Goal: Task Accomplishment & Management: Complete application form

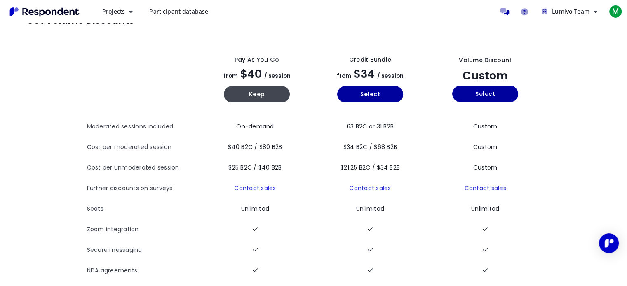
scroll to position [58, 0]
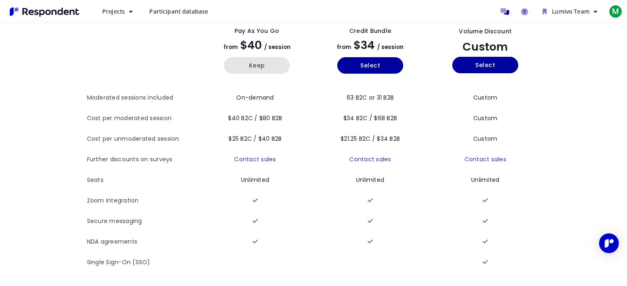
click at [257, 58] on button "Keep" at bounding box center [257, 65] width 66 height 16
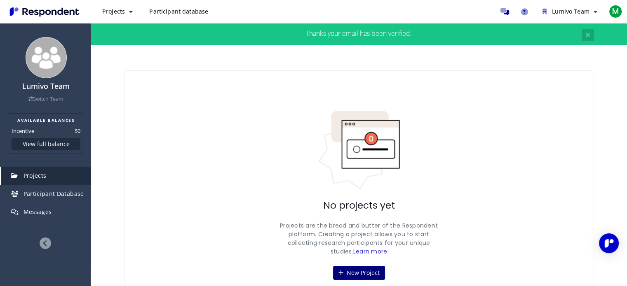
click at [361, 273] on button "New Project" at bounding box center [359, 273] width 52 height 14
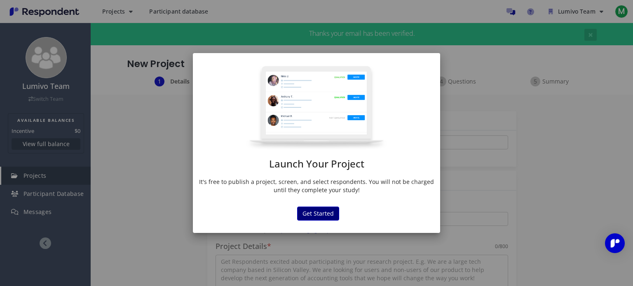
click at [325, 212] on button "Get Started" at bounding box center [318, 214] width 42 height 14
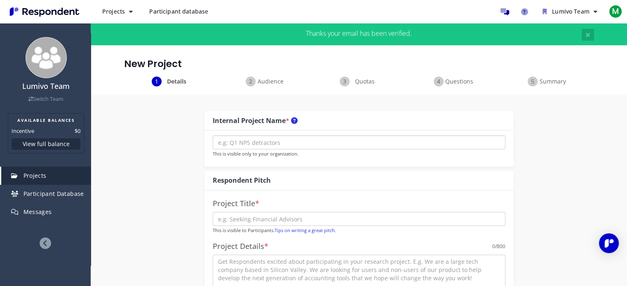
click at [271, 140] on input "text" at bounding box center [359, 143] width 293 height 14
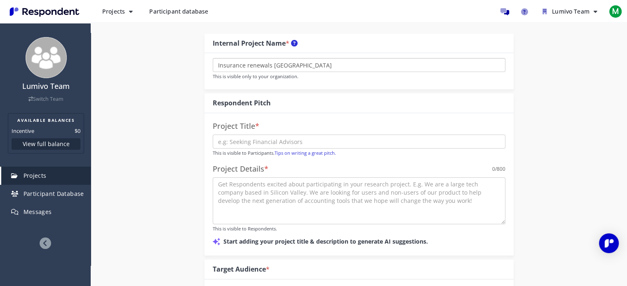
scroll to position [82, 0]
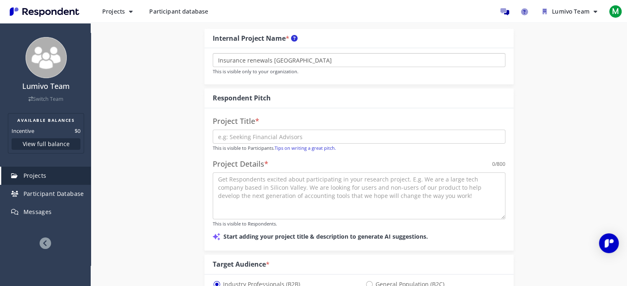
drag, startPoint x: 300, startPoint y: 60, endPoint x: 153, endPoint y: 60, distance: 146.7
type input "Insurance renewals [GEOGRAPHIC_DATA]"
click at [249, 140] on input "text" at bounding box center [359, 137] width 293 height 14
type input "P"
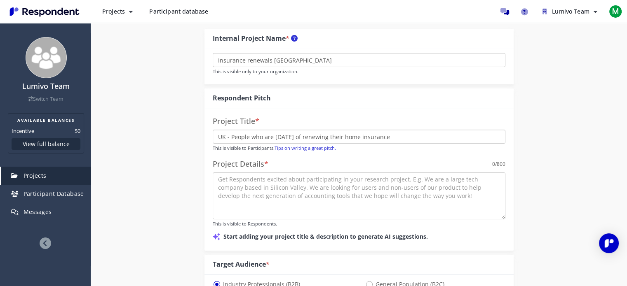
type input "UK - People who are [DATE] of renewing their home insurance"
click at [270, 200] on textarea at bounding box center [359, 196] width 293 height 47
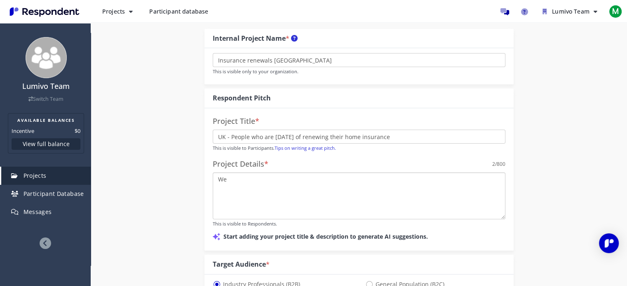
type textarea "W"
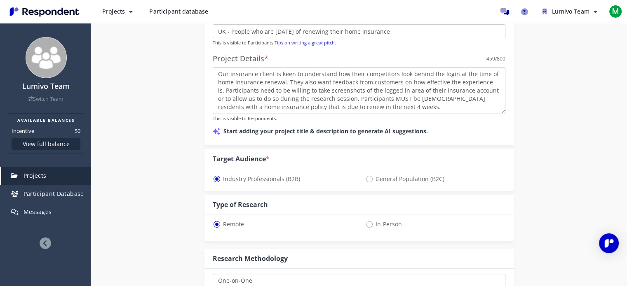
scroll to position [209, 0]
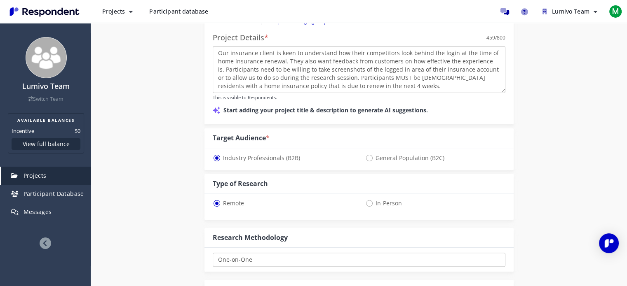
type textarea "Our insurance client is keen to understand how their competitors look behind th…"
click at [368, 158] on span "General Population (B2C)" at bounding box center [404, 158] width 79 height 10
click at [368, 158] on input "General Population (B2C)" at bounding box center [367, 157] width 5 height 5
radio input "true"
select select "number:125"
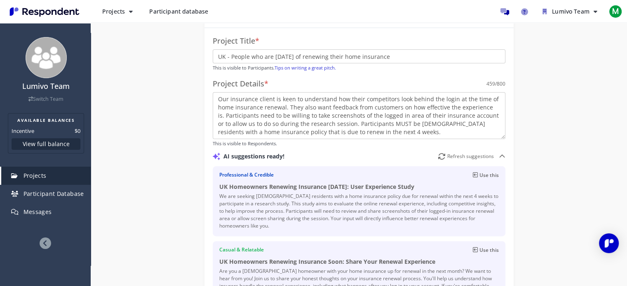
scroll to position [178, 0]
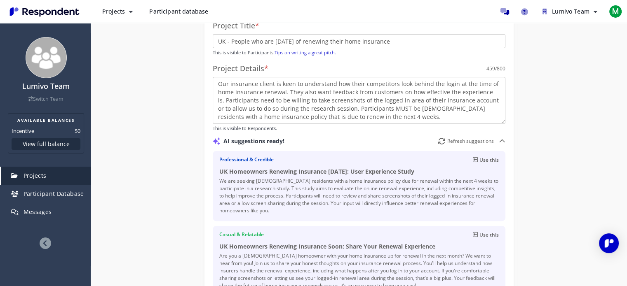
click at [493, 157] on p "Use this" at bounding box center [488, 160] width 19 height 8
type input "UK Homeowners Renewing Insurance [DATE]: User Experience Study"
type textarea "We are seeking [DEMOGRAPHIC_DATA] residents with a home insurance policy due fo…"
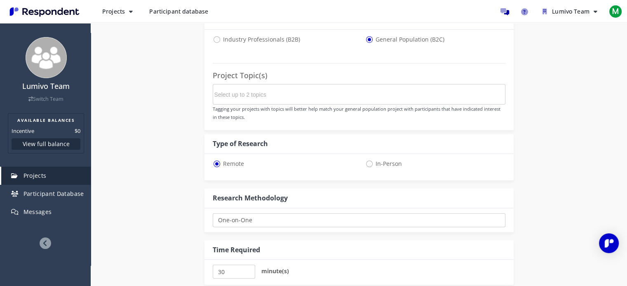
scroll to position [551, 0]
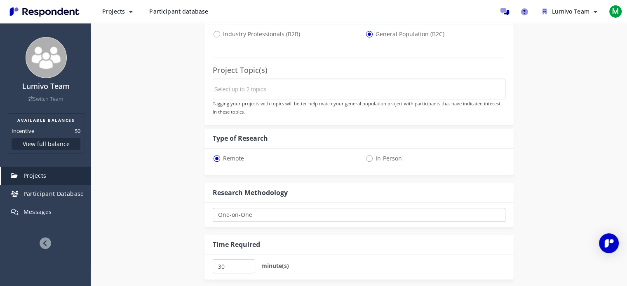
click at [247, 84] on input "Select up to 2 topics" at bounding box center [276, 89] width 124 height 14
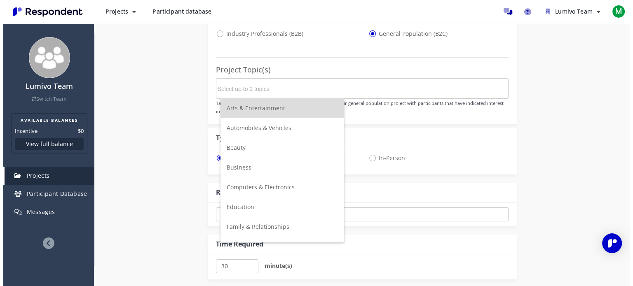
scroll to position [0, 0]
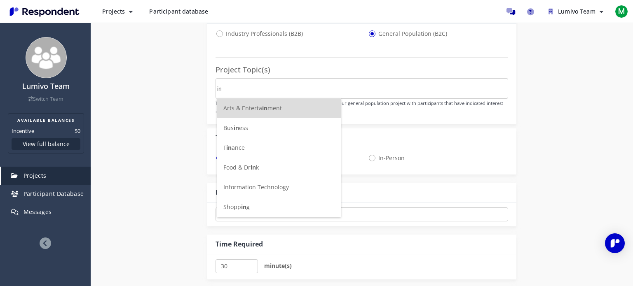
type input "i"
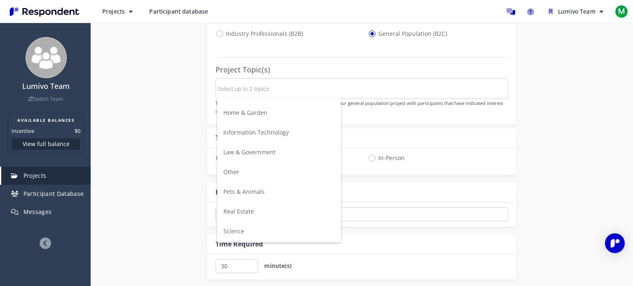
scroll to position [216, 0]
click at [279, 130] on span "Information Technology" at bounding box center [256, 129] width 66 height 8
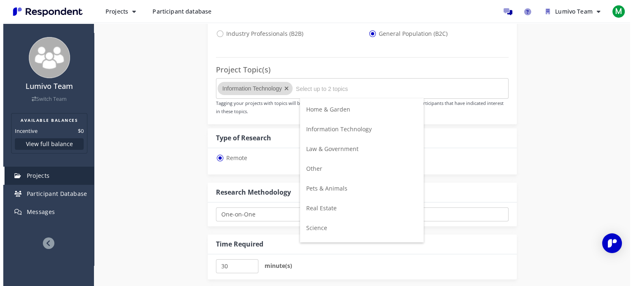
scroll to position [0, 0]
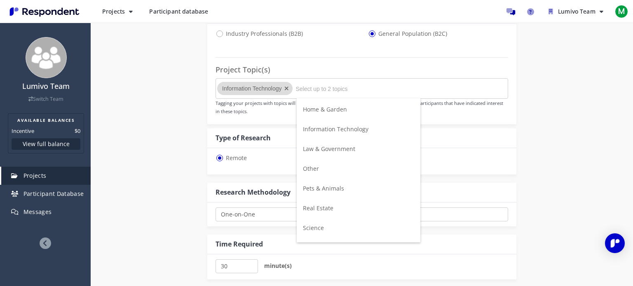
click at [175, 178] on div "Internal Project Name * Insurance renewals UK This is visible only to your orga…" at bounding box center [362, 3] width 482 height 918
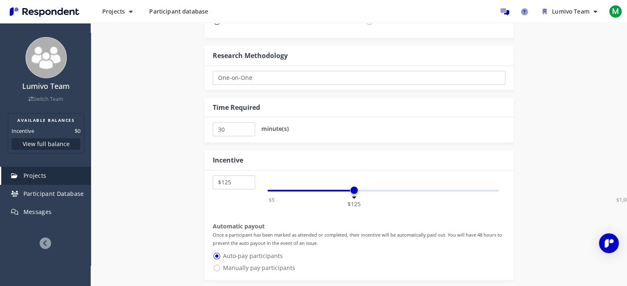
scroll to position [688, 0]
drag, startPoint x: 232, startPoint y: 126, endPoint x: 204, endPoint y: 126, distance: 27.6
click at [204, 126] on div "30 minute(s)" at bounding box center [358, 129] width 309 height 25
click at [246, 131] on input "25" at bounding box center [234, 129] width 42 height 14
click at [246, 131] on input "20" at bounding box center [234, 129] width 42 height 14
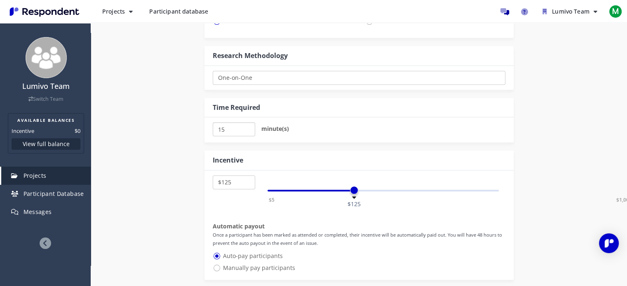
click at [246, 131] on input "15" at bounding box center [234, 129] width 42 height 14
click at [246, 131] on input "10" at bounding box center [234, 129] width 42 height 14
click at [246, 126] on input "15" at bounding box center [234, 129] width 42 height 14
type input "20"
click at [246, 126] on input "20" at bounding box center [234, 129] width 42 height 14
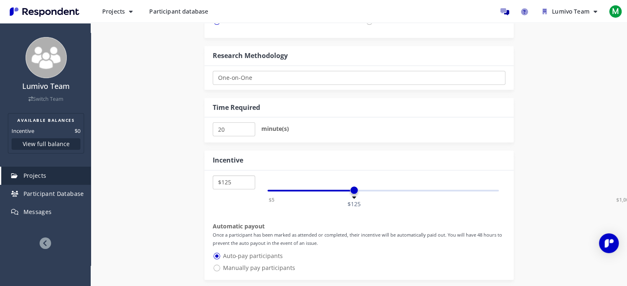
click at [232, 181] on select "$5 $10 $15 $20 $25 $30 $35 $40 $45 $50 $55 $60 $65 $70 $75 $80 $85 $90 $95 $100…" at bounding box center [234, 183] width 42 height 14
click at [225, 182] on select "$5 $10 $15 $20 $25 $30 $35 $40 $45 $50 $55 $60 $65 $70 $75 $80 $85 $90 $95 $100…" at bounding box center [234, 183] width 42 height 14
select select "number:70"
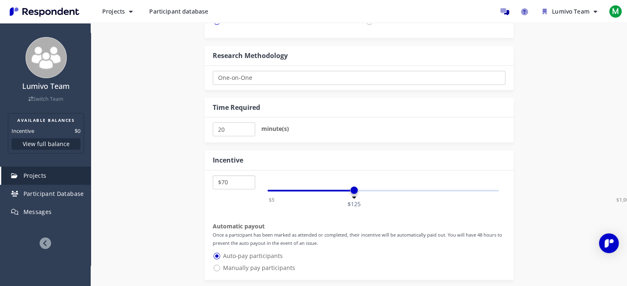
click at [213, 176] on select "$5 $10 $15 $20 $25 $30 $35 $40 $45 $50 $55 $60 $65 $70 $75 $80 $85 $90 $95 $100…" at bounding box center [234, 183] width 42 height 14
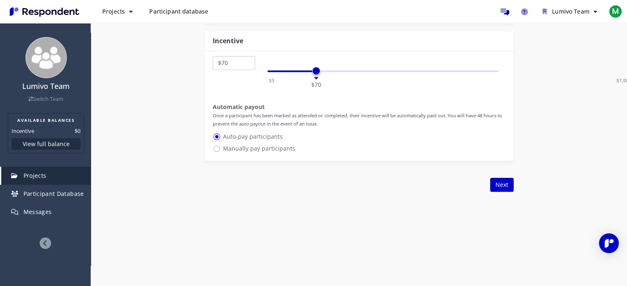
scroll to position [811, 0]
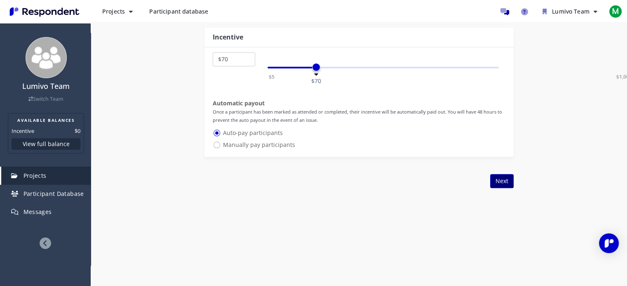
click at [503, 178] on button "Next" at bounding box center [501, 181] width 23 height 14
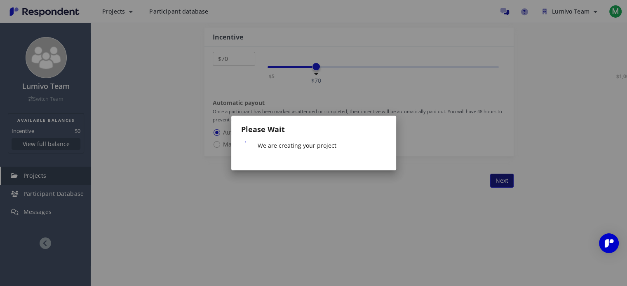
scroll to position [0, 0]
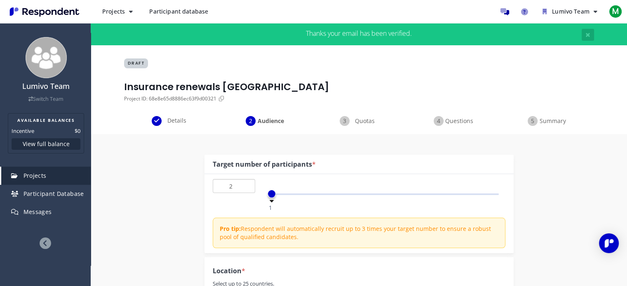
click at [246, 183] on input "2" at bounding box center [234, 186] width 42 height 14
type input "3"
click at [246, 183] on input "3" at bounding box center [234, 186] width 42 height 14
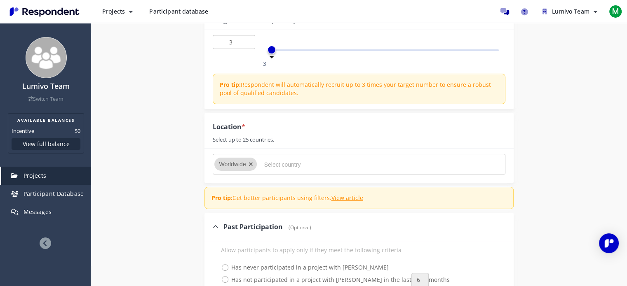
scroll to position [145, 0]
click at [251, 164] on icon "Remove Worldwide" at bounding box center [251, 164] width 5 height 6
click at [250, 162] on icon "Remove Worldwide" at bounding box center [251, 164] width 5 height 6
click at [270, 162] on input "Select country" at bounding box center [326, 164] width 124 height 14
type input "[GEOGRAPHIC_DATA]"
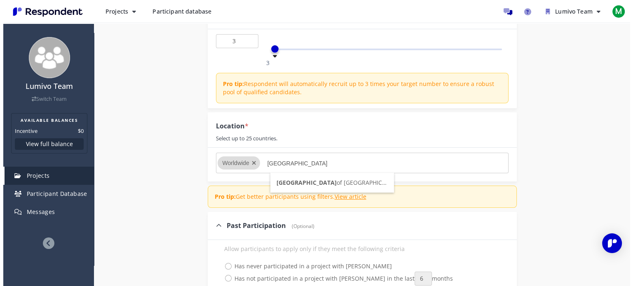
scroll to position [0, 0]
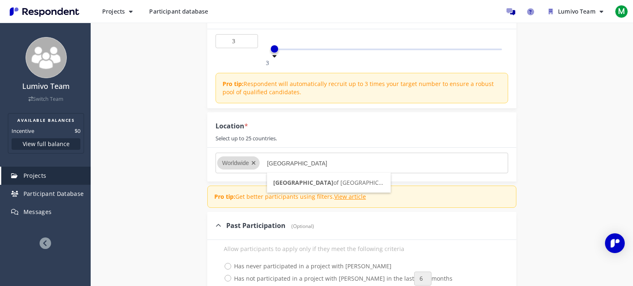
click at [300, 181] on span "[GEOGRAPHIC_DATA]" at bounding box center [303, 183] width 60 height 8
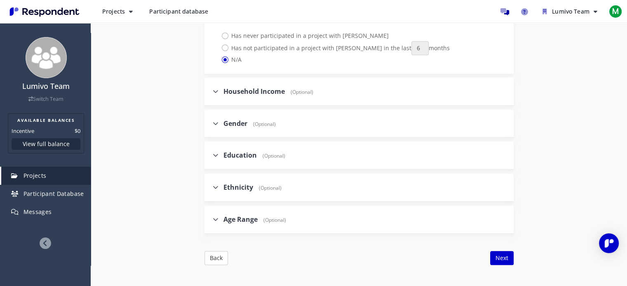
scroll to position [422, 0]
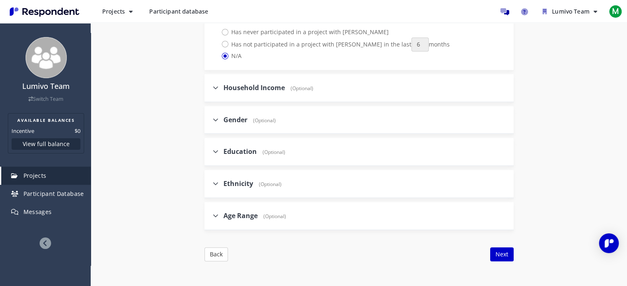
click at [251, 211] on span "Age Range" at bounding box center [240, 215] width 34 height 9
click at [210, 213] on input "Age Range (Optional)" at bounding box center [206, 215] width 5 height 5
checkbox input "true"
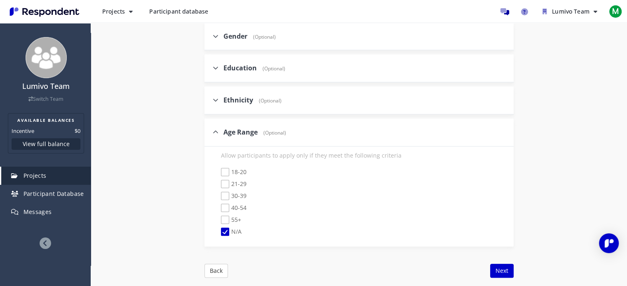
scroll to position [539, 0]
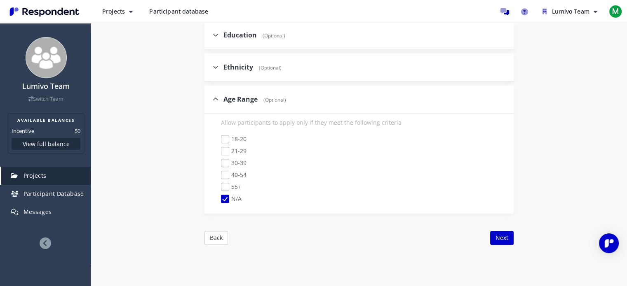
click at [226, 159] on span "30-39" at bounding box center [234, 164] width 26 height 10
click at [218, 161] on input "30-39" at bounding box center [215, 163] width 5 height 5
checkbox input "true"
checkbox input "false"
click at [225, 171] on span "40-54" at bounding box center [234, 176] width 26 height 10
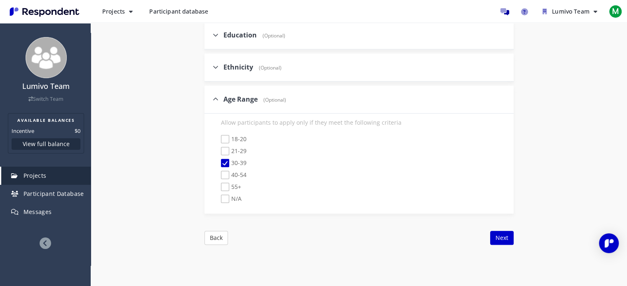
click at [218, 173] on input "40-54" at bounding box center [215, 175] width 5 height 5
checkbox input "true"
click at [227, 183] on span "55+" at bounding box center [231, 188] width 20 height 10
click at [218, 185] on input "55+" at bounding box center [215, 187] width 5 height 5
checkbox input "true"
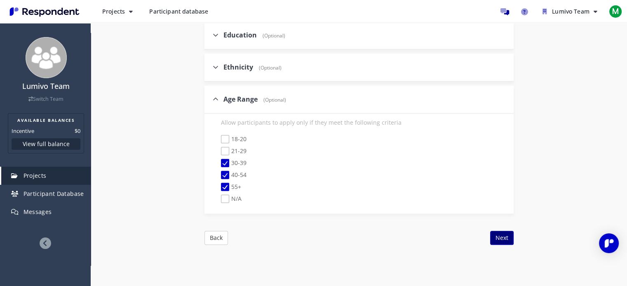
click at [502, 231] on button "Next" at bounding box center [501, 238] width 23 height 14
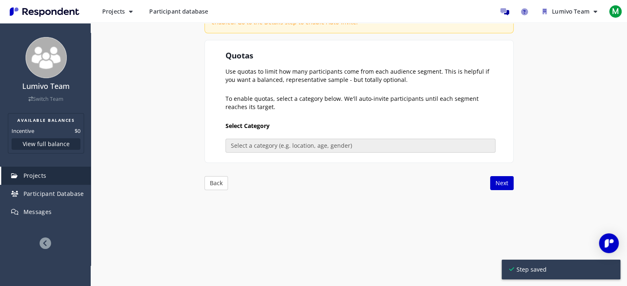
scroll to position [169, 0]
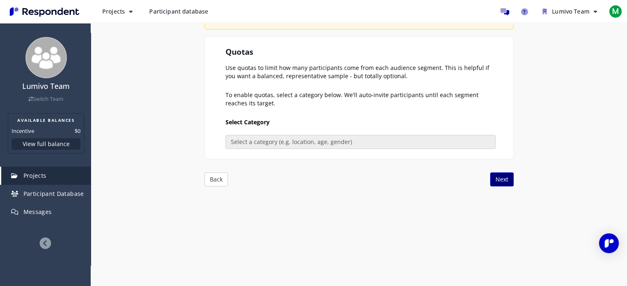
click at [499, 181] on button "Next" at bounding box center [501, 180] width 23 height 14
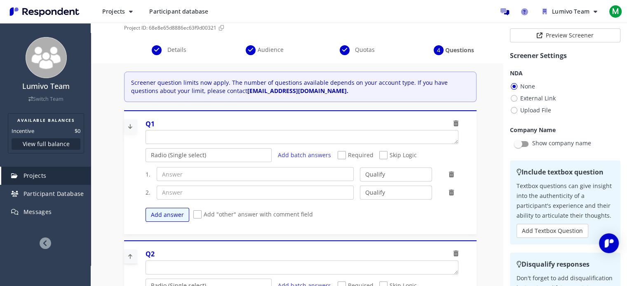
scroll to position [73, 0]
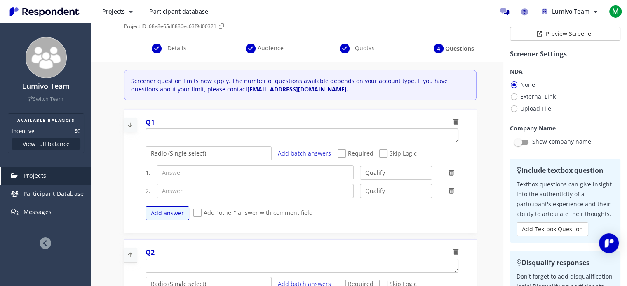
click at [165, 133] on textarea "Which of the following categories best describes your firm's total assets under…" at bounding box center [302, 135] width 312 height 13
type textarea "W"
type textarea "Are you based in the [GEOGRAPHIC_DATA]?"
click at [216, 175] on input "text" at bounding box center [255, 173] width 197 height 14
type input "Yes"
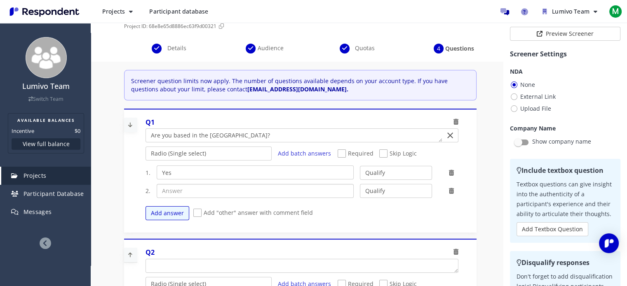
click at [200, 190] on input "text" at bounding box center [255, 191] width 197 height 14
type input "No"
click at [404, 196] on select "Qualify Disqualify" at bounding box center [396, 191] width 72 height 14
select select "number:2"
click at [360, 184] on select "Qualify Disqualify" at bounding box center [396, 191] width 72 height 14
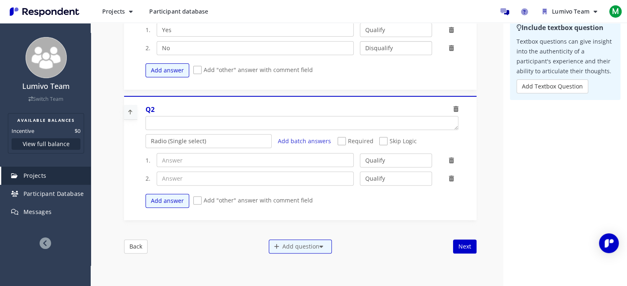
scroll to position [216, 0]
click at [288, 125] on textarea "Which of the following categories best describes your firm's total assets under…" at bounding box center [302, 122] width 312 height 13
type textarea "D"
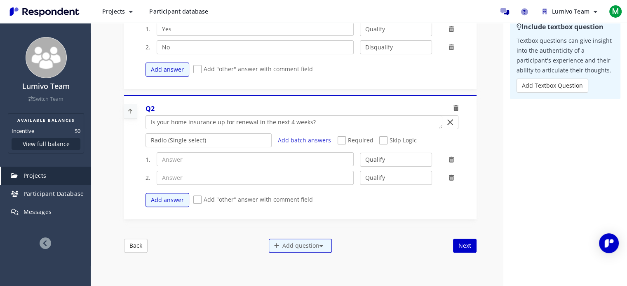
type textarea "Is your home insurance up for renewal in the next 4 weeks?"
click at [194, 156] on input "text" at bounding box center [255, 159] width 197 height 14
type input "Yes"
click at [181, 183] on input "text" at bounding box center [255, 178] width 197 height 14
type input "No"
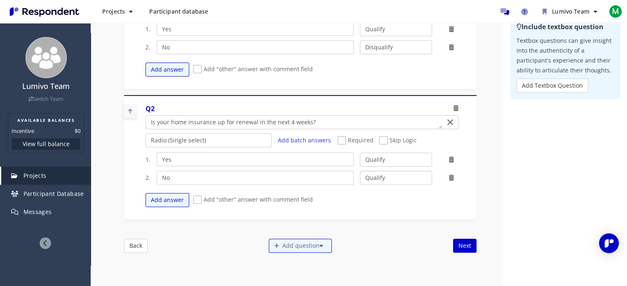
click at [409, 178] on select "Qualify Disqualify" at bounding box center [396, 178] width 72 height 14
select select "number:2"
click at [360, 171] on select "Qualify Disqualify" at bounding box center [396, 178] width 72 height 14
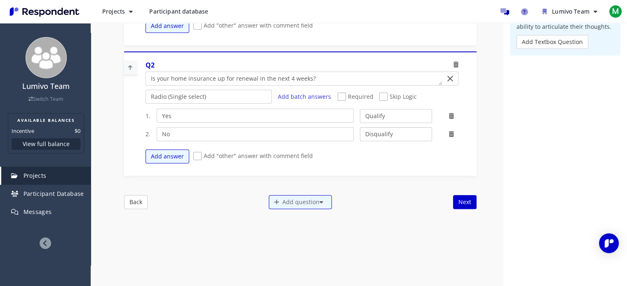
scroll to position [266, 0]
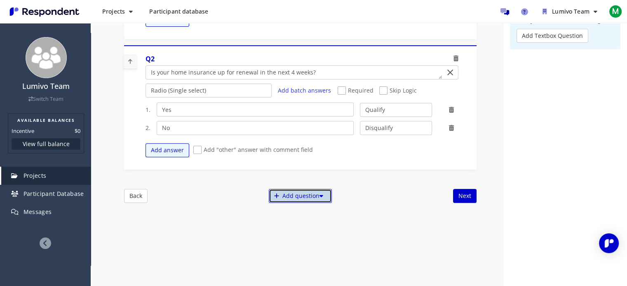
click at [312, 191] on div "Add question" at bounding box center [300, 196] width 63 height 14
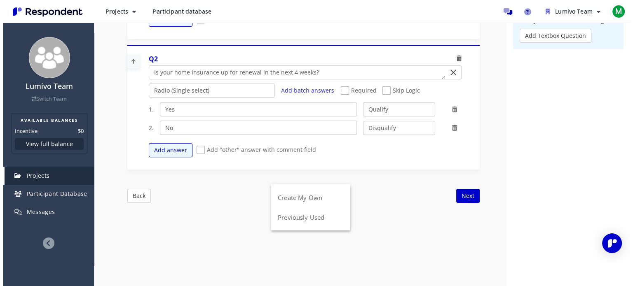
scroll to position [0, 0]
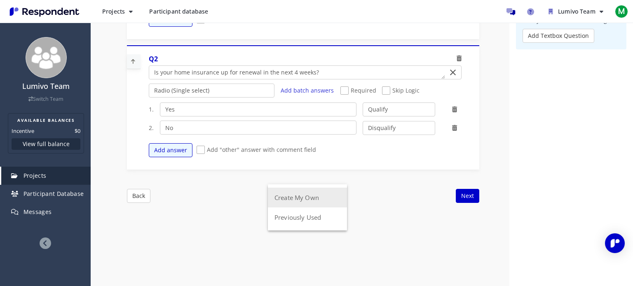
click at [291, 196] on button "Create My Own" at bounding box center [307, 198] width 79 height 20
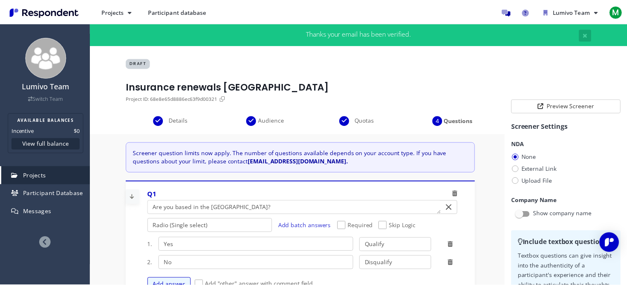
scroll to position [266, 0]
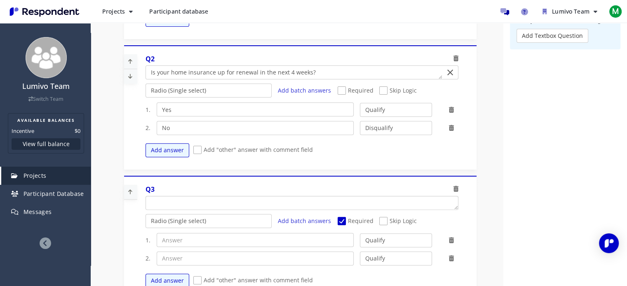
click at [198, 204] on textarea "Which of the following categories best describes your firm's total assets under…" at bounding box center [302, 203] width 312 height 13
type textarea "a"
type textarea "Are you willing for us to take screenshots of your online home insurance websit…"
click at [193, 243] on input "text" at bounding box center [255, 240] width 197 height 14
type input "Yes"
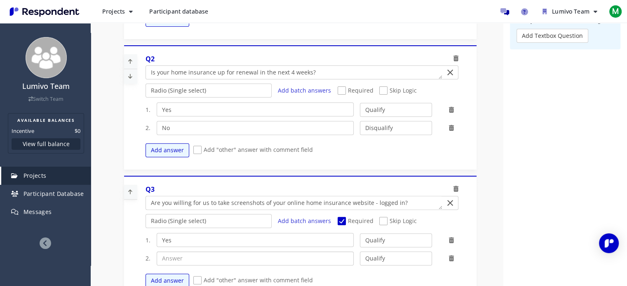
click at [183, 257] on input "text" at bounding box center [255, 259] width 197 height 14
type input "No"
click at [449, 258] on icon at bounding box center [451, 259] width 5 height 6
click at [449, 257] on icon at bounding box center [451, 259] width 5 height 6
click at [377, 257] on select "Qualify Disqualify" at bounding box center [396, 259] width 72 height 14
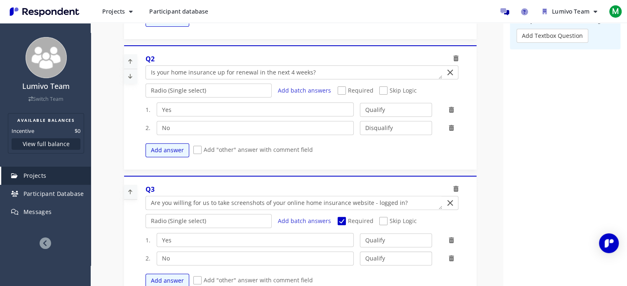
select select "number:2"
click at [360, 252] on select "Qualify Disqualify" at bounding box center [396, 259] width 72 height 14
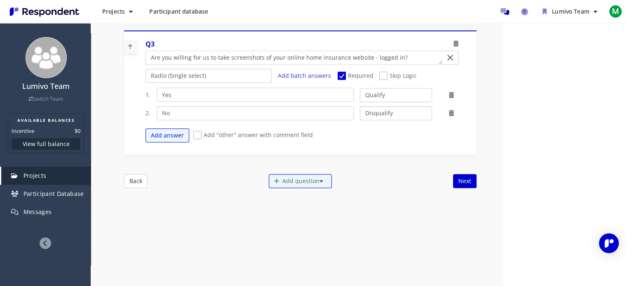
scroll to position [438, 0]
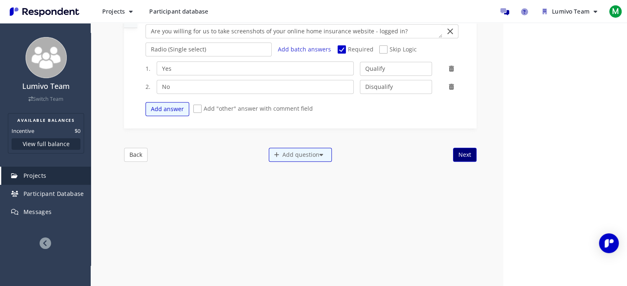
click at [470, 155] on button "Next" at bounding box center [464, 155] width 23 height 14
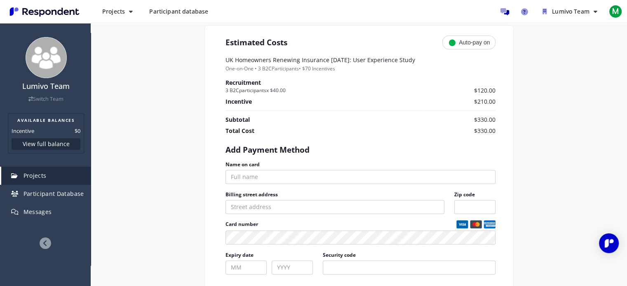
scroll to position [375, 0]
